Goal: Information Seeking & Learning: Find specific fact

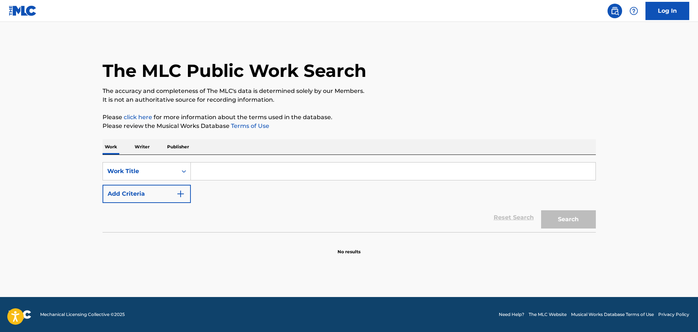
click at [222, 176] on input "Search Form" at bounding box center [393, 172] width 404 height 18
paste input "UUU"
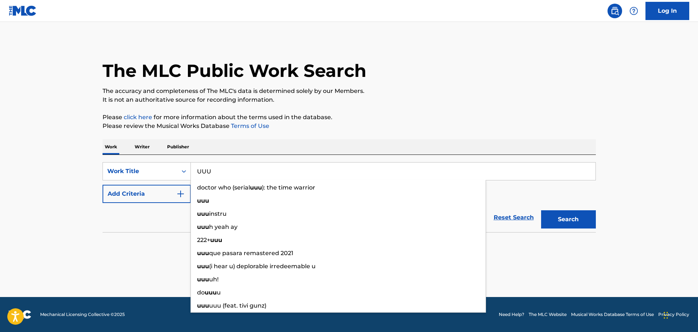
type input "UUU"
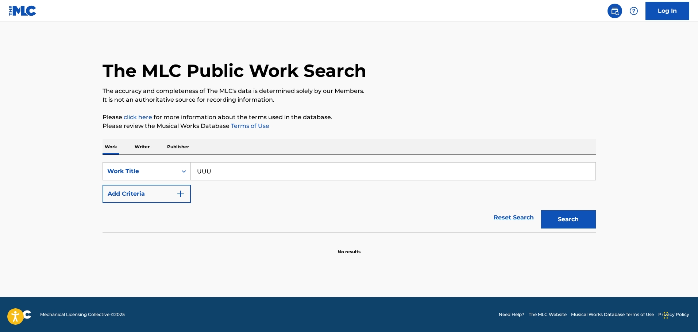
click at [183, 195] on img "Search Form" at bounding box center [180, 194] width 9 height 9
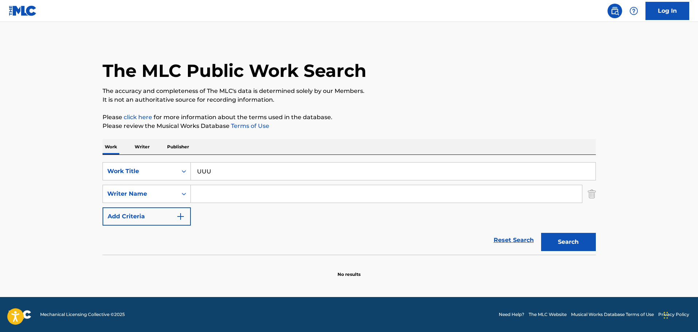
click at [208, 199] on input "Search Form" at bounding box center [386, 194] width 391 height 18
paste input "[PERSON_NAME] SEMPER [PERSON_NAME]"
click at [541, 233] on button "Search" at bounding box center [568, 242] width 55 height 18
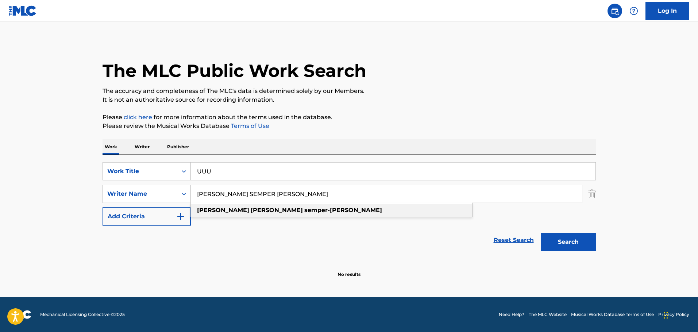
click at [330, 211] on strong "[PERSON_NAME]" at bounding box center [356, 210] width 52 height 7
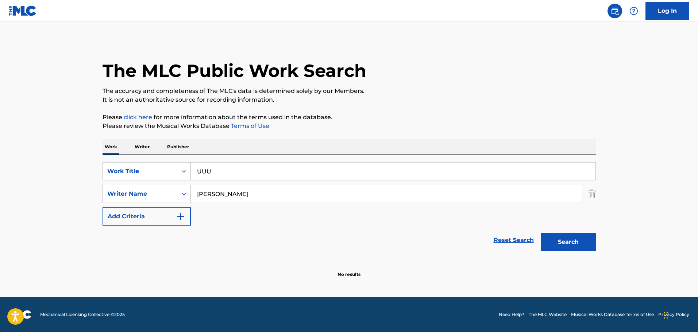
click at [553, 246] on button "Search" at bounding box center [568, 242] width 55 height 18
click at [270, 197] on input "[PERSON_NAME]" at bounding box center [386, 194] width 391 height 18
paste input "[PERSON_NAME]"
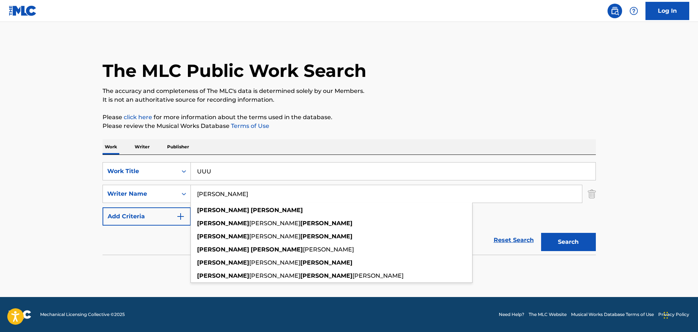
type input "[PERSON_NAME]"
click at [541, 233] on button "Search" at bounding box center [568, 242] width 55 height 18
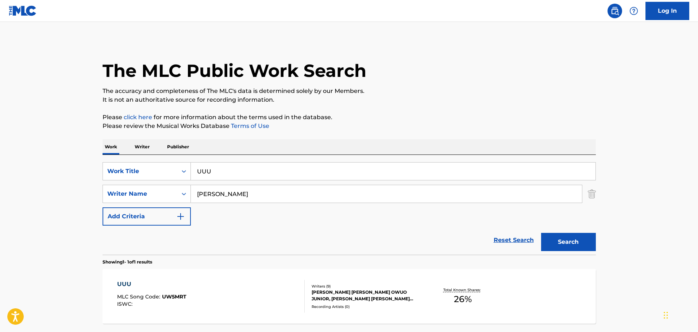
scroll to position [65, 0]
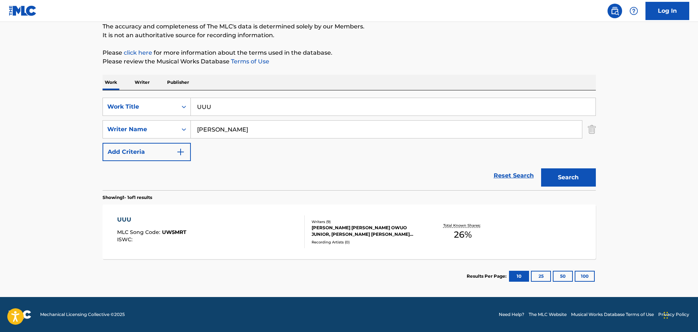
click at [364, 224] on div "Writers ( 9 )" at bounding box center [366, 221] width 110 height 5
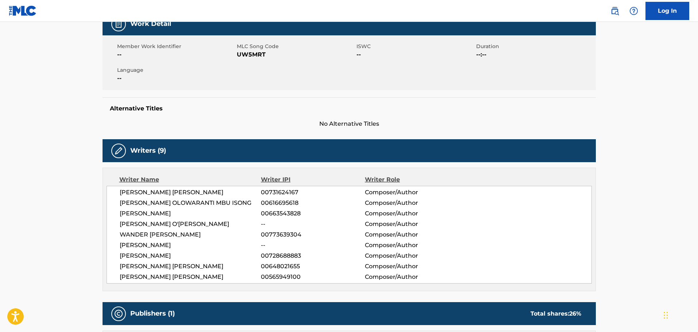
scroll to position [4, 0]
